Goal: Information Seeking & Learning: Learn about a topic

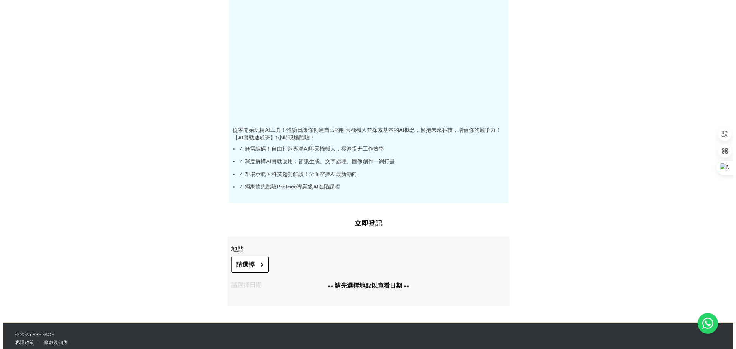
scroll to position [137, 0]
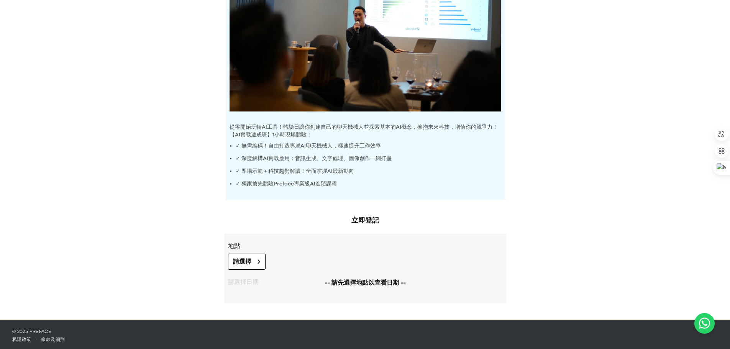
click at [366, 219] on h2 "立即登記" at bounding box center [365, 220] width 282 height 11
click at [260, 259] on icon at bounding box center [259, 261] width 3 height 5
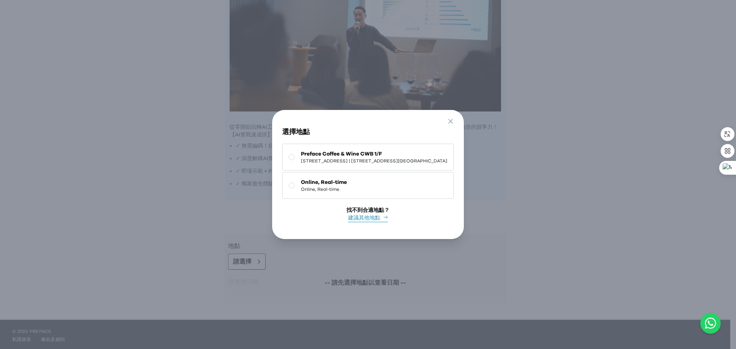
click at [365, 215] on button "建議其他地點" at bounding box center [368, 218] width 40 height 8
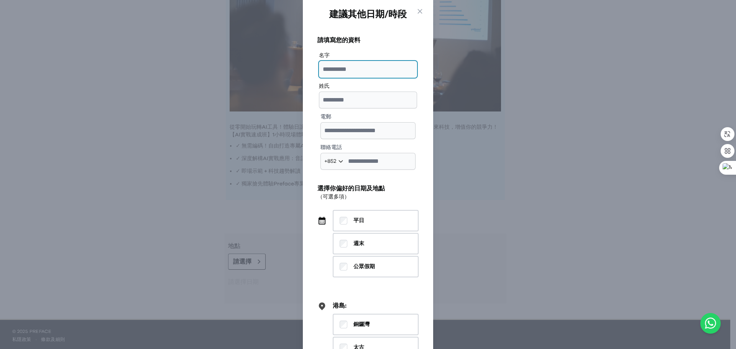
drag, startPoint x: 352, startPoint y: 70, endPoint x: 321, endPoint y: 71, distance: 30.7
click at [321, 71] on input "text" at bounding box center [368, 69] width 98 height 17
type input "****"
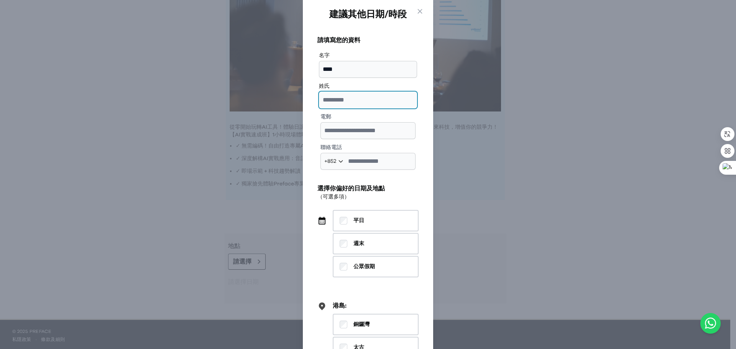
click at [344, 104] on input "text" at bounding box center [368, 100] width 98 height 17
type input "****"
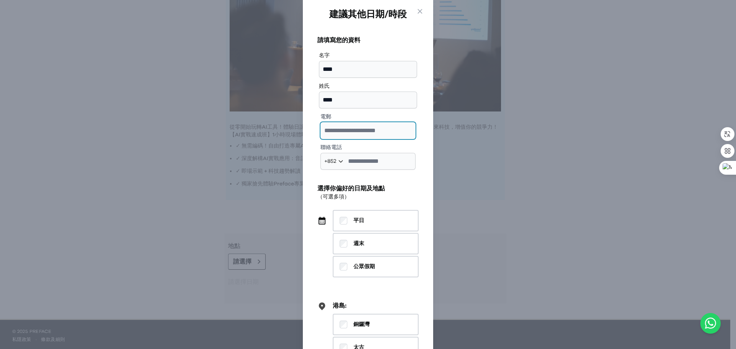
click at [368, 132] on input "email" at bounding box center [367, 130] width 95 height 17
type input "**********"
drag, startPoint x: 576, startPoint y: 23, endPoint x: 604, endPoint y: 22, distance: 27.2
click at [577, 23] on div "**********" at bounding box center [368, 174] width 736 height 349
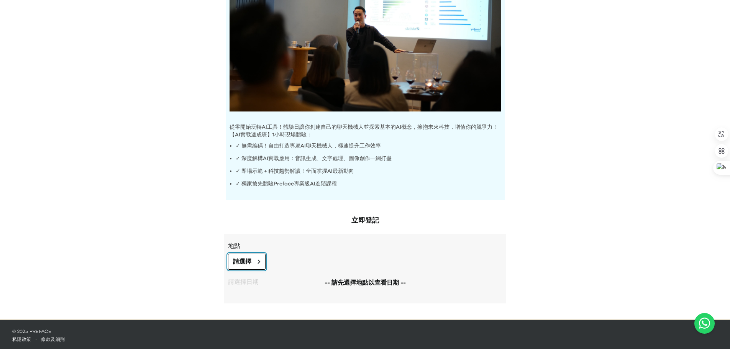
click at [253, 259] on button "請選擇" at bounding box center [247, 262] width 38 height 16
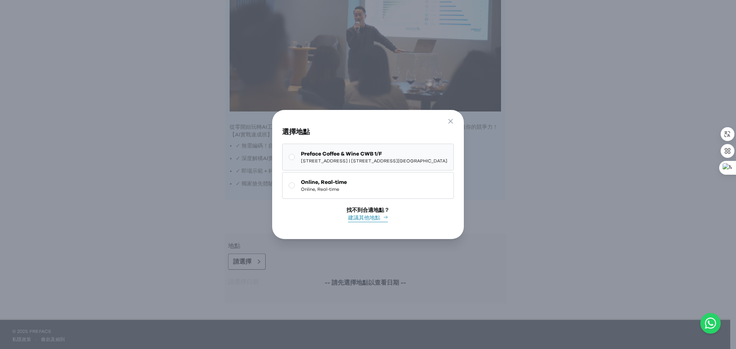
click at [289, 154] on rect at bounding box center [292, 157] width 6 height 6
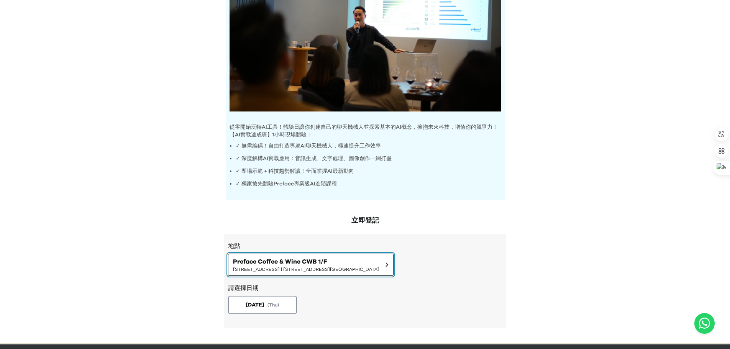
click at [389, 264] on icon at bounding box center [387, 264] width 3 height 5
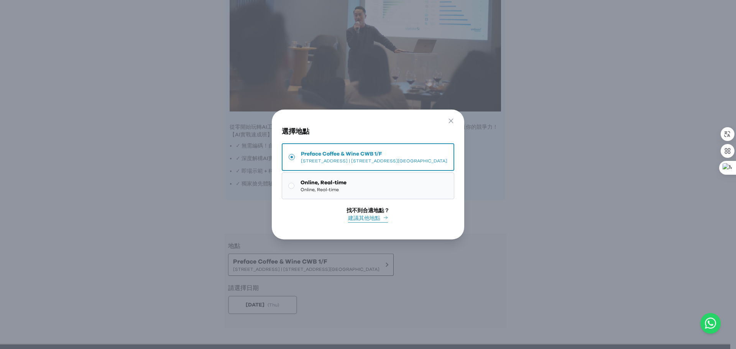
click at [289, 184] on rect at bounding box center [292, 186] width 6 height 6
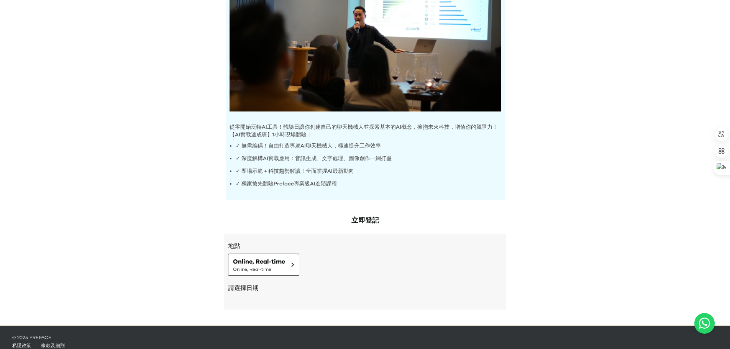
click at [260, 290] on h2 "請選擇日期" at bounding box center [365, 288] width 274 height 9
click at [294, 264] on button "Online, Real-time Online, Real-time" at bounding box center [263, 265] width 71 height 22
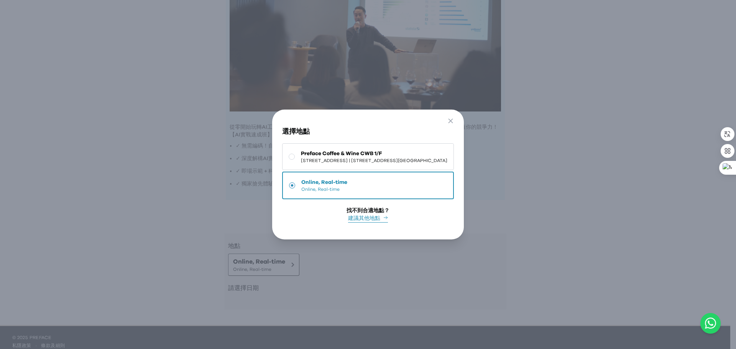
click at [357, 215] on button "建議其他地點" at bounding box center [368, 219] width 40 height 8
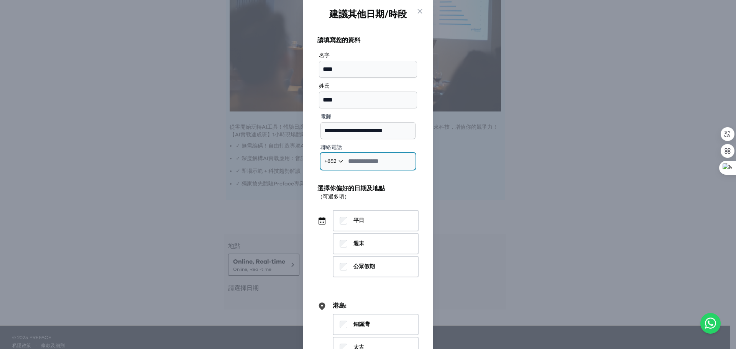
drag, startPoint x: 347, startPoint y: 162, endPoint x: 373, endPoint y: 161, distance: 25.7
click at [373, 161] on input "tel" at bounding box center [367, 161] width 95 height 17
type input "********"
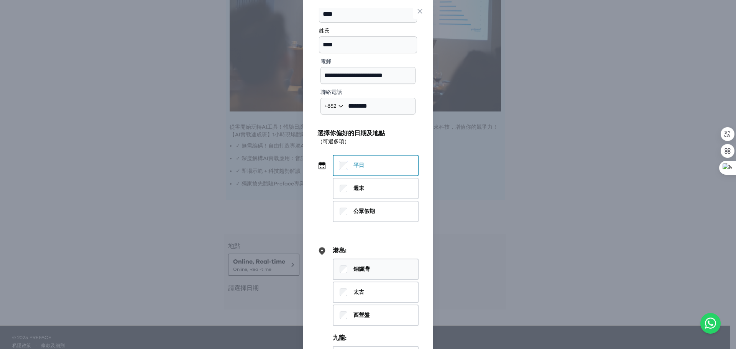
scroll to position [0, 0]
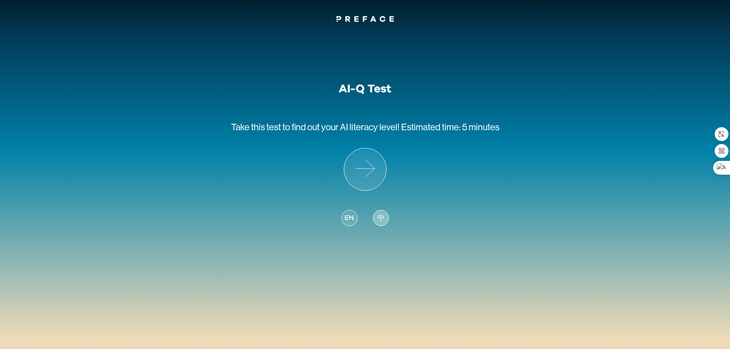
click at [380, 217] on span "中" at bounding box center [380, 218] width 7 height 10
click at [363, 170] on icon at bounding box center [365, 169] width 42 height 42
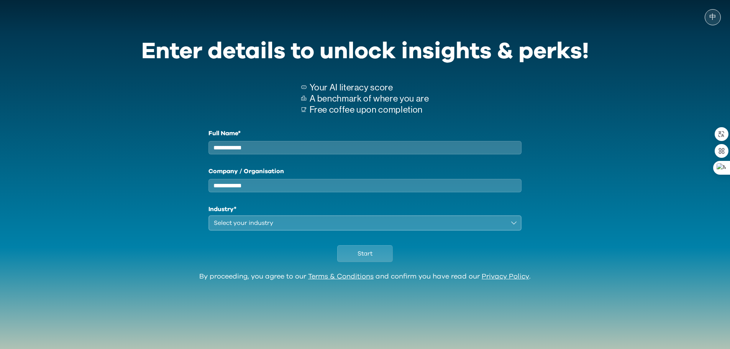
click at [271, 148] on input "Full Name*" at bounding box center [364, 147] width 313 height 13
click at [228, 151] on input "**********" at bounding box center [364, 147] width 313 height 13
type input "*********"
click at [253, 185] on input "Company / Organisation" at bounding box center [364, 185] width 313 height 13
drag, startPoint x: 258, startPoint y: 193, endPoint x: 242, endPoint y: 197, distance: 16.9
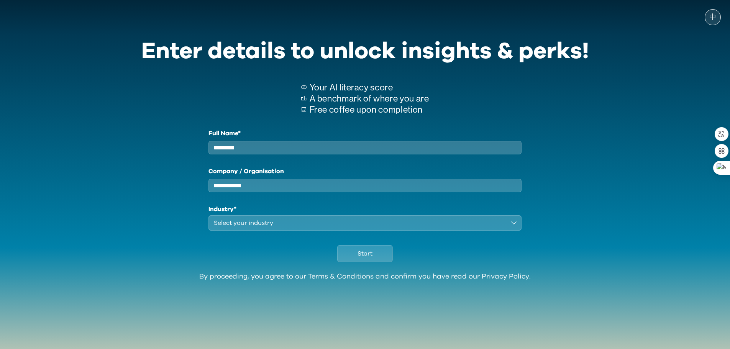
click at [242, 192] on input "Company / Organisation" at bounding box center [364, 185] width 313 height 13
type input "********"
click at [242, 228] on div "Select your industry" at bounding box center [360, 222] width 292 height 9
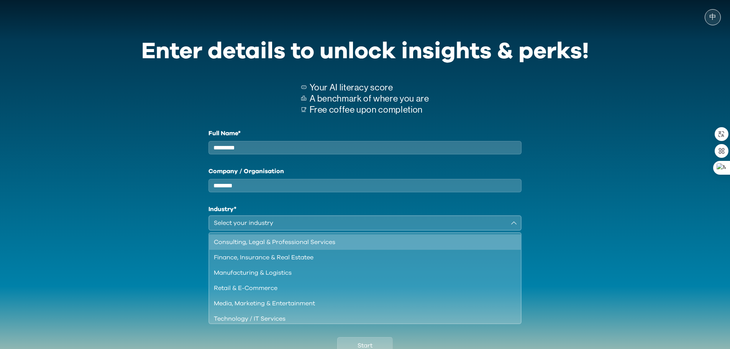
click at [304, 247] on div "Consulting, Legal & Professional Services" at bounding box center [361, 242] width 294 height 9
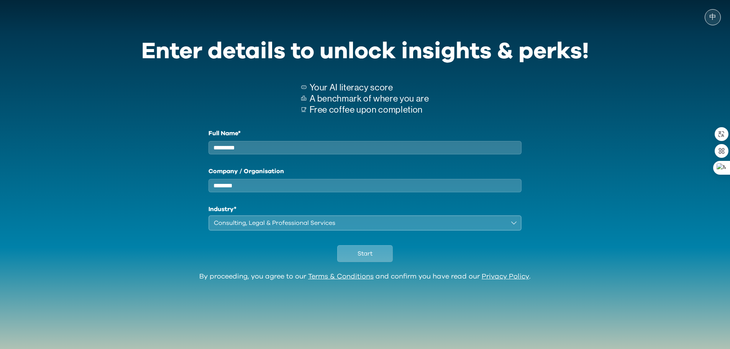
click at [360, 258] on span "Start" at bounding box center [365, 253] width 15 height 9
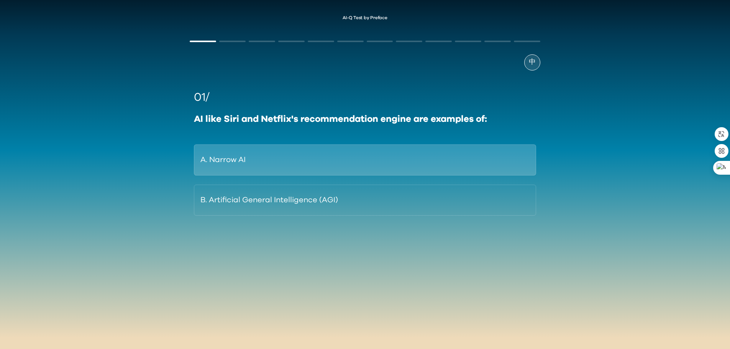
click at [276, 164] on button "A. Narrow AI" at bounding box center [365, 159] width 342 height 31
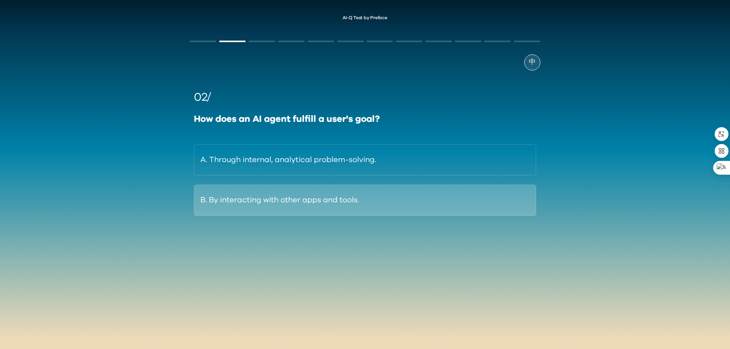
click at [268, 202] on button "B. By interacting with other apps and tools." at bounding box center [365, 200] width 342 height 31
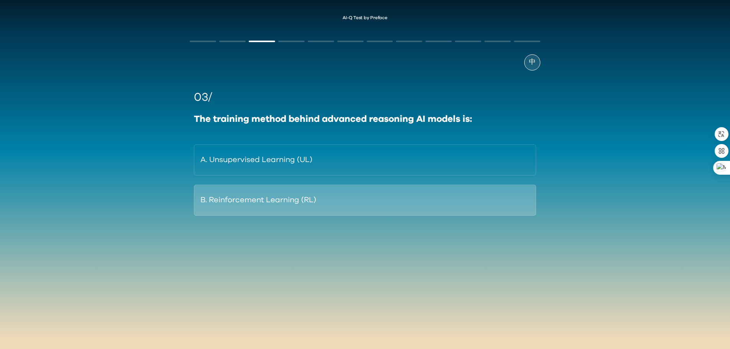
click at [259, 202] on button "B. Reinforcement Learning (RL)" at bounding box center [365, 200] width 342 height 31
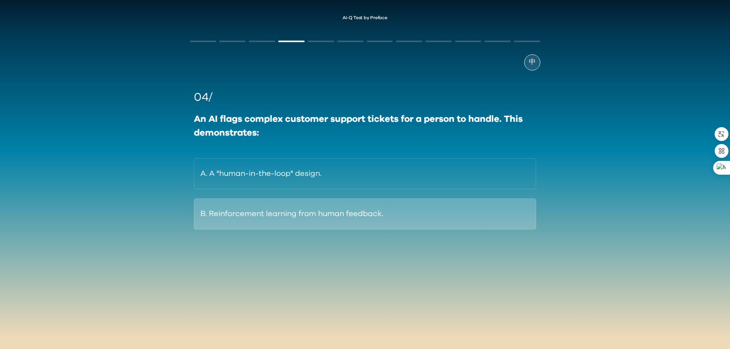
click at [291, 213] on button "B. Reinforcement learning from human feedback." at bounding box center [365, 214] width 342 height 31
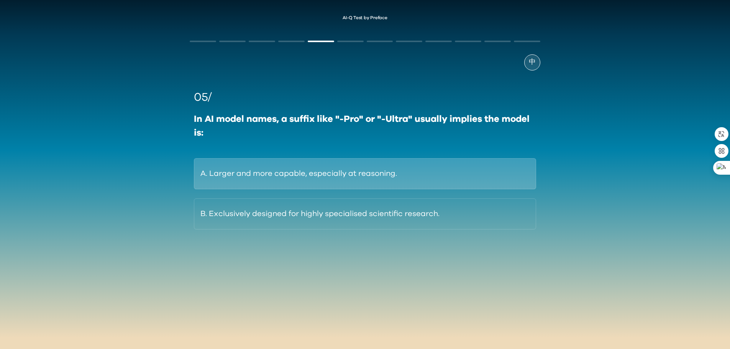
click at [249, 180] on button "A. Larger and more capable, especially at reasoning." at bounding box center [365, 173] width 342 height 31
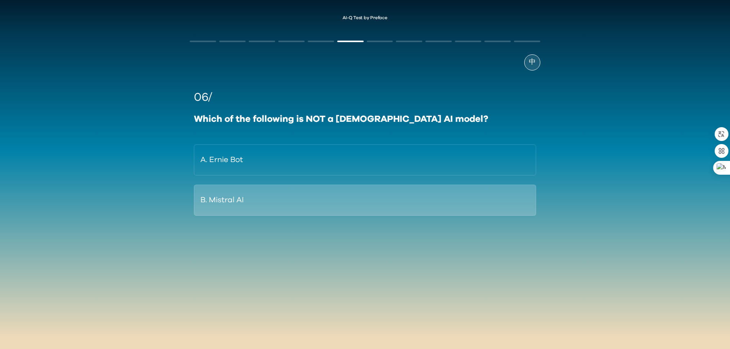
click at [226, 194] on button "B. Mistral AI" at bounding box center [365, 200] width 342 height 31
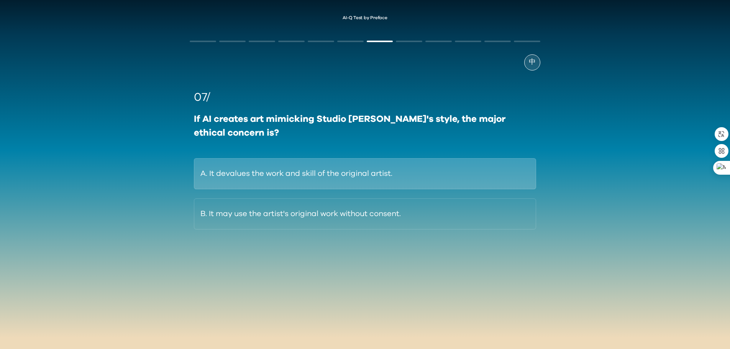
click at [291, 179] on button "A. It devalues the work and skill of the original artist." at bounding box center [365, 173] width 342 height 31
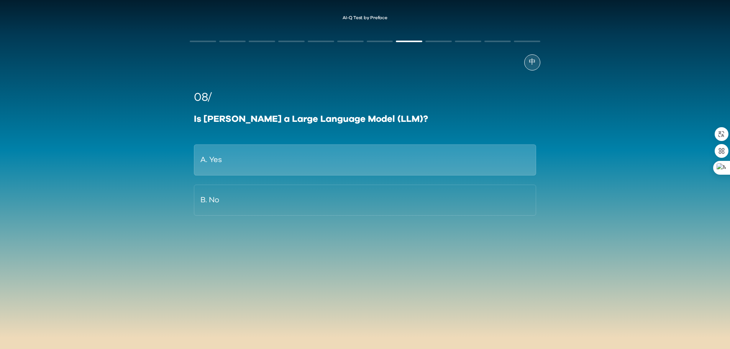
click at [228, 171] on button "A. Yes" at bounding box center [365, 159] width 342 height 31
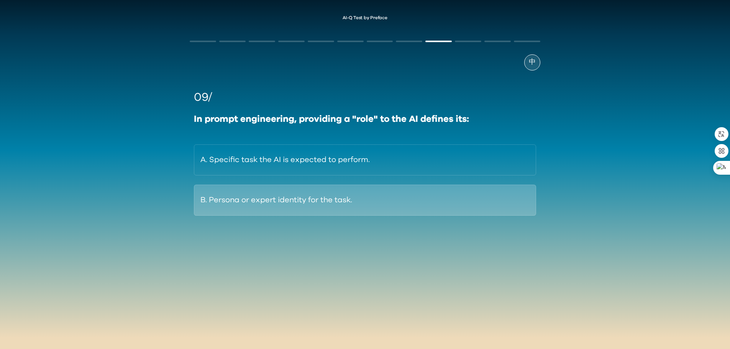
click at [222, 200] on button "B. Persona or expert identity for the task." at bounding box center [365, 200] width 342 height 31
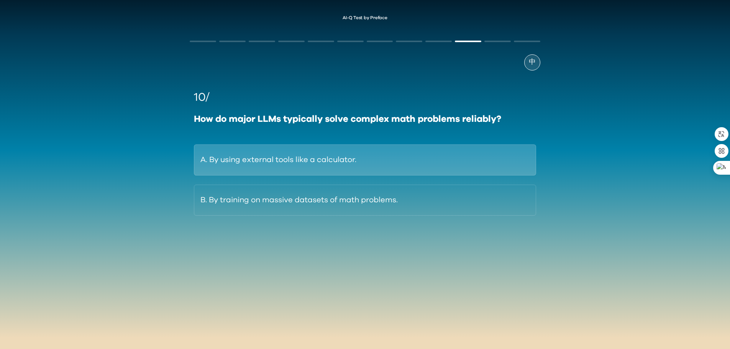
click at [276, 160] on button "A. By using external tools like a calculator." at bounding box center [365, 159] width 342 height 31
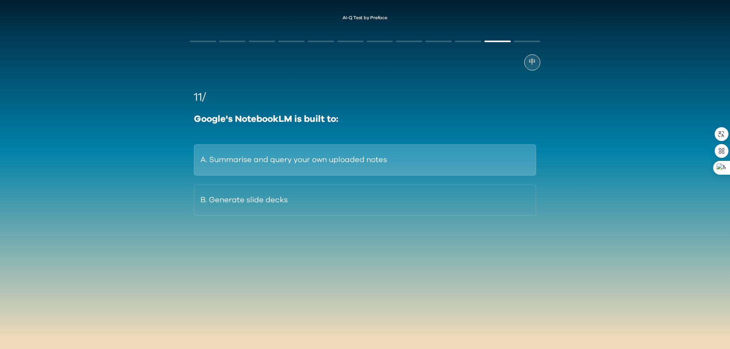
click at [281, 160] on button "A. Summarise and query your own uploaded notes" at bounding box center [365, 159] width 342 height 31
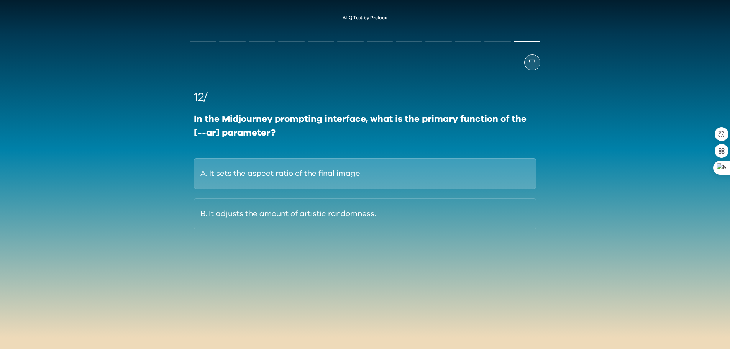
click at [235, 181] on button "A. It sets the aspect ratio of the final image." at bounding box center [365, 173] width 342 height 31
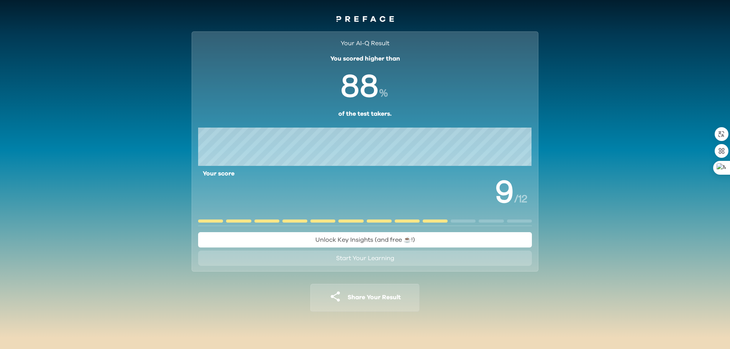
click at [359, 237] on span "Unlock Key Insights (and free ☕️!)" at bounding box center [365, 240] width 100 height 6
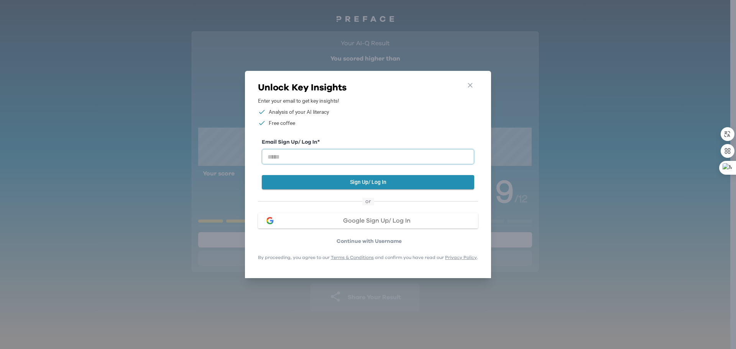
click at [295, 156] on input "email" at bounding box center [368, 156] width 212 height 15
type input "**********"
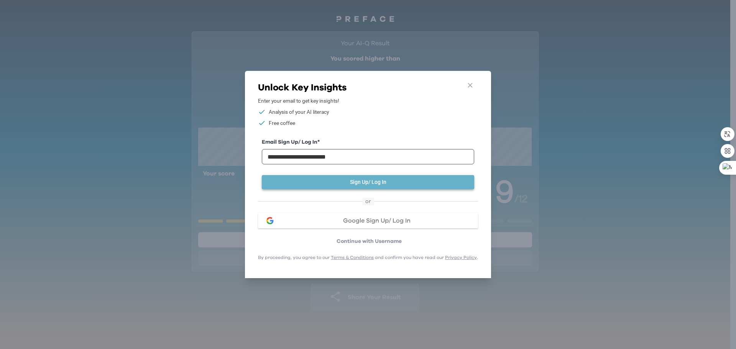
click at [361, 180] on button "Sign Up/ Log In" at bounding box center [368, 182] width 212 height 14
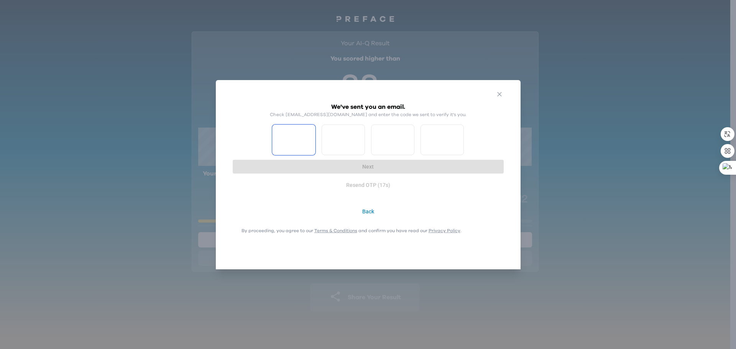
click at [296, 139] on input "Please enter OTP character 1" at bounding box center [293, 140] width 43 height 31
type input "*"
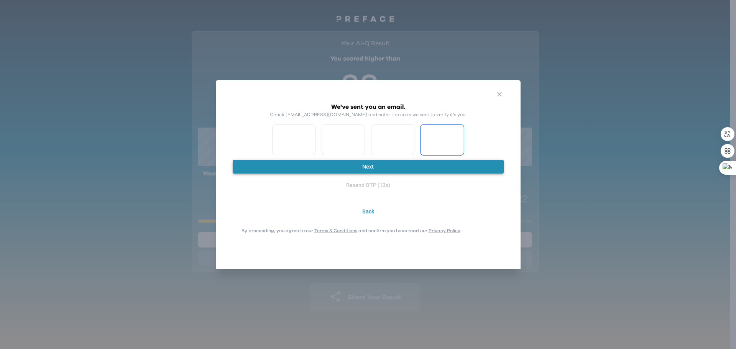
type input "*"
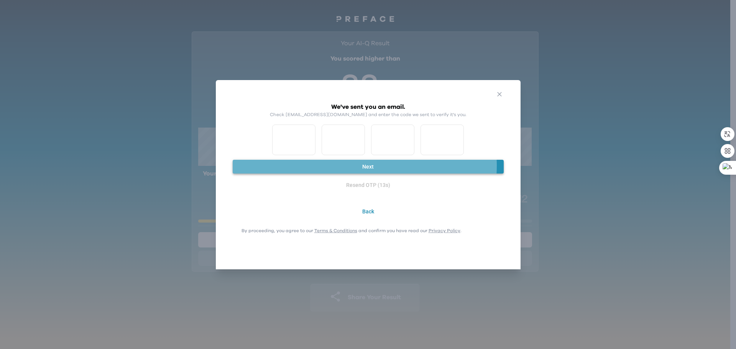
click at [365, 163] on button "Next" at bounding box center [368, 167] width 271 height 14
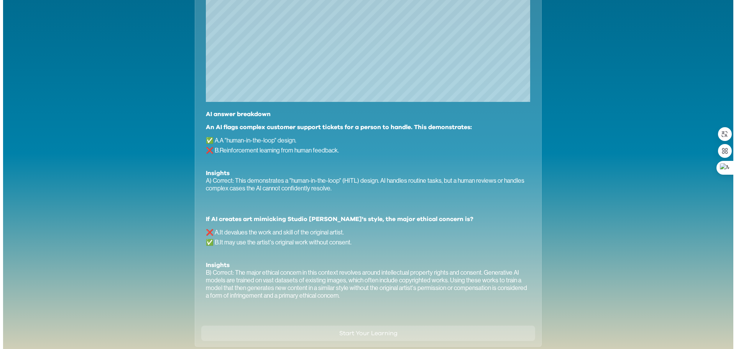
scroll to position [515, 0]
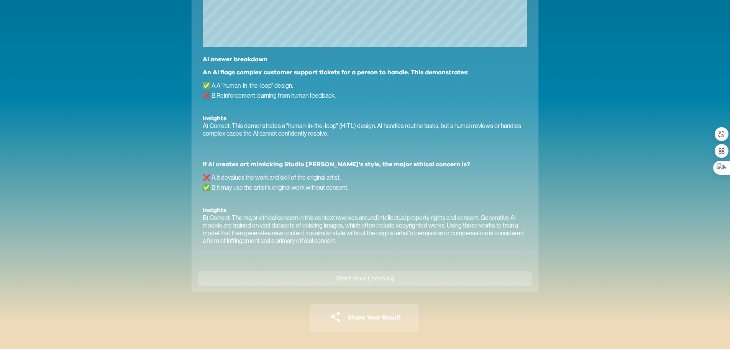
click at [377, 279] on span "Start Your Learning" at bounding box center [365, 279] width 58 height 6
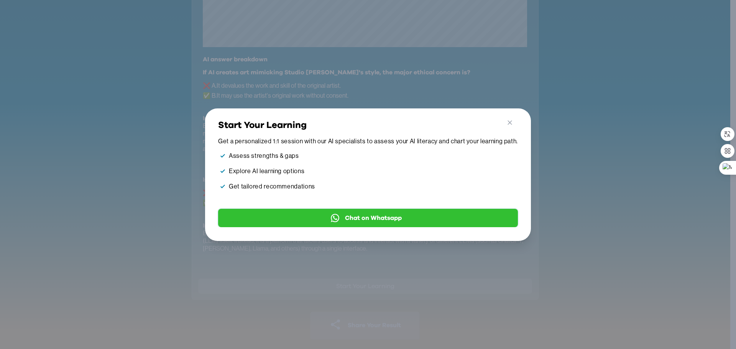
click at [376, 213] on span "Chat on Whatsapp" at bounding box center [373, 217] width 57 height 9
